Goal: Navigation & Orientation: Find specific page/section

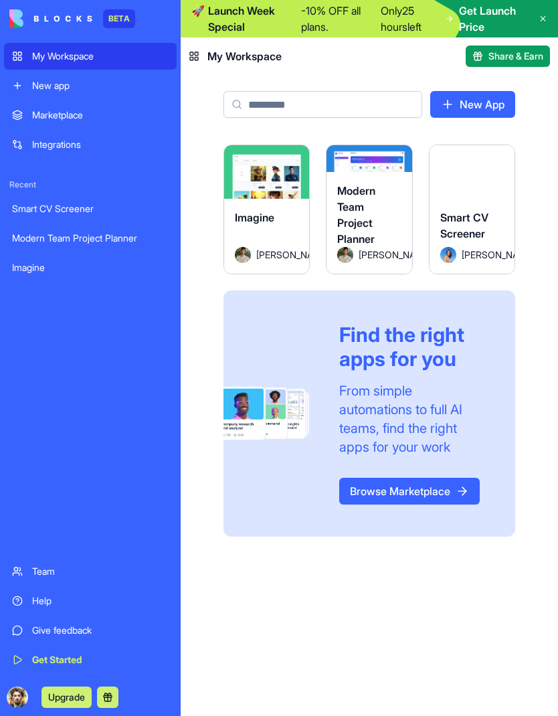
click at [543, 19] on icon at bounding box center [543, 19] width 5 height 5
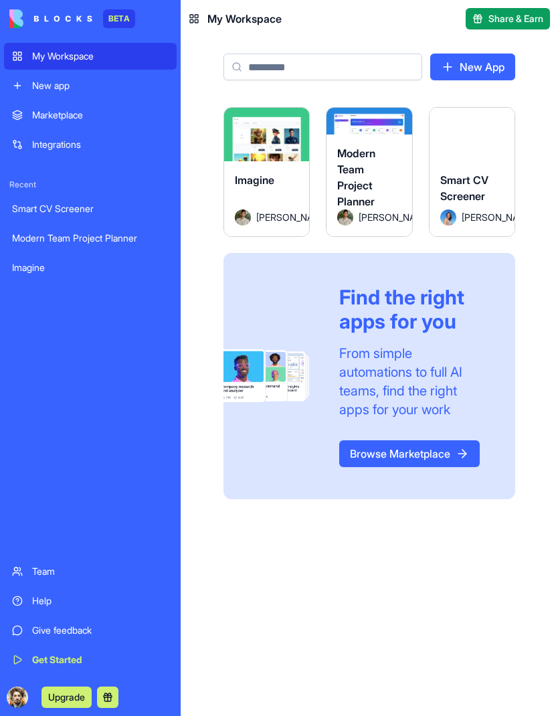
click at [379, 196] on div "Modern Team Project Planner" at bounding box center [369, 177] width 64 height 64
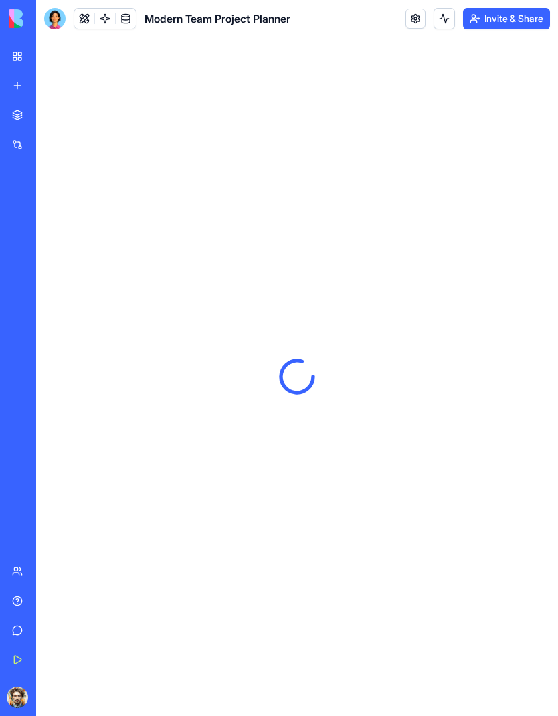
click at [16, 327] on div "Marketplace Integrations Recent Smart CV Screener Modern Team Project Planner I…" at bounding box center [18, 329] width 28 height 454
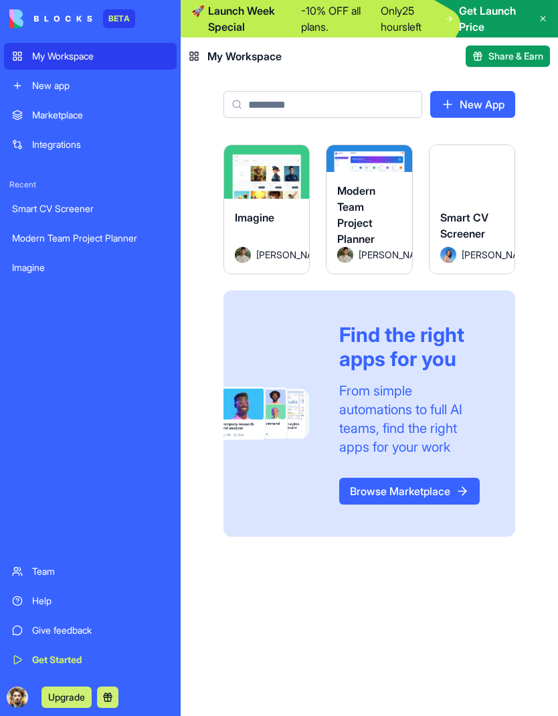
click at [368, 223] on span "Modern Team Project Planner" at bounding box center [356, 215] width 38 height 62
